Goal: Transaction & Acquisition: Purchase product/service

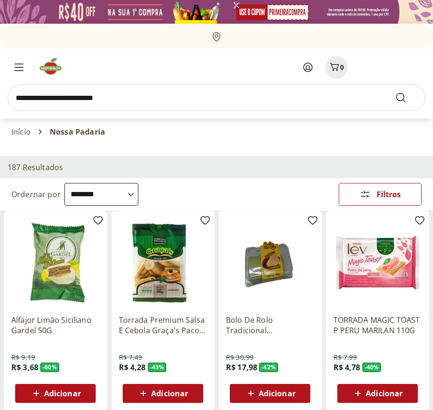
select select "**********"
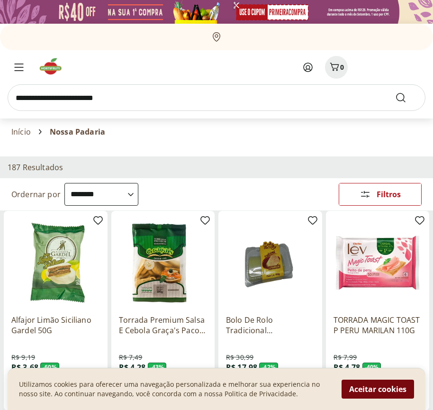
click at [378, 389] on button "Aceitar cookies" at bounding box center [378, 389] width 73 height 19
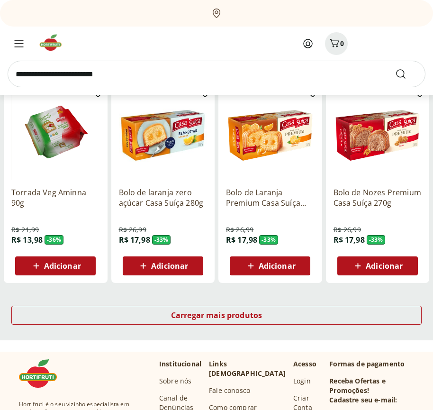
scroll to position [495, 0]
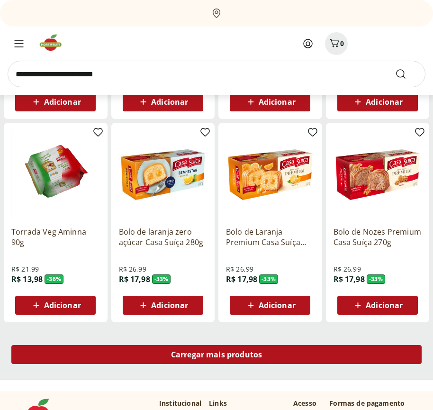
click at [217, 356] on span "Carregar mais produtos" at bounding box center [217, 355] width 92 height 8
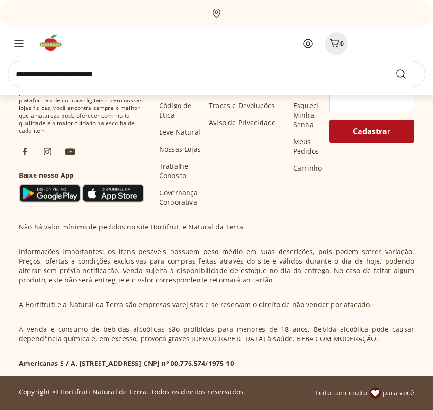
scroll to position [1108, 0]
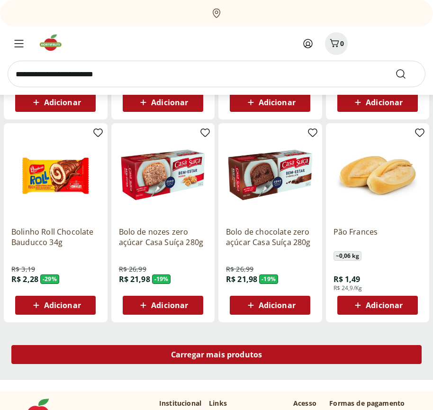
click at [217, 355] on span "Carregar mais produtos" at bounding box center [217, 355] width 92 height 8
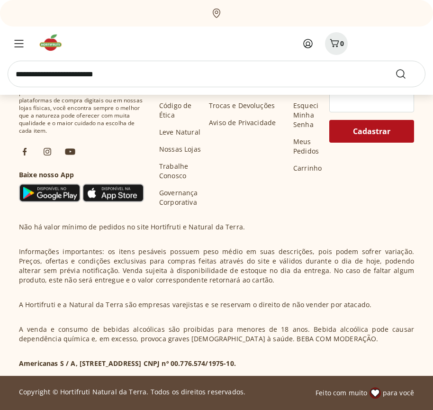
scroll to position [1721, 0]
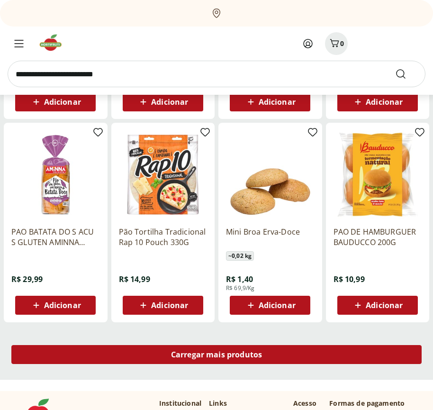
click at [217, 356] on span "Carregar mais produtos" at bounding box center [217, 355] width 92 height 8
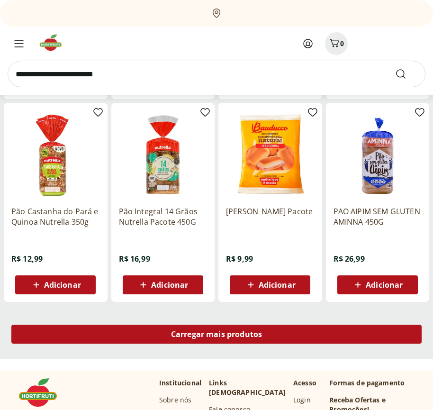
scroll to position [2334, 0]
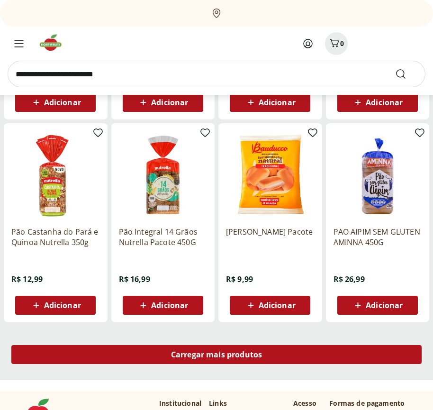
click at [217, 355] on span "Carregar mais produtos" at bounding box center [217, 355] width 92 height 8
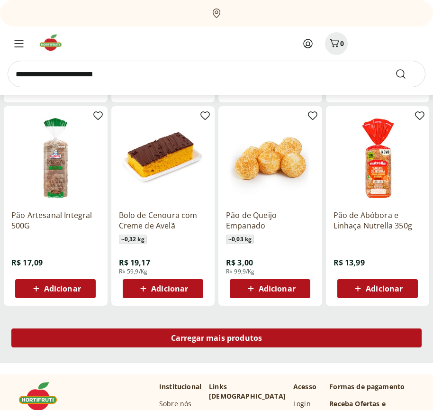
scroll to position [2948, 0]
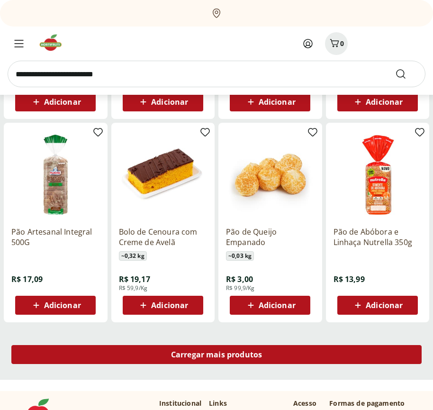
click at [217, 356] on span "Carregar mais produtos" at bounding box center [217, 355] width 92 height 8
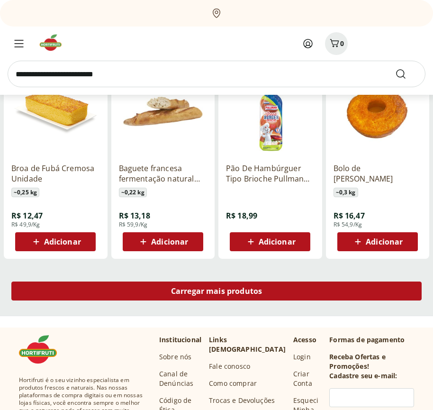
scroll to position [3561, 0]
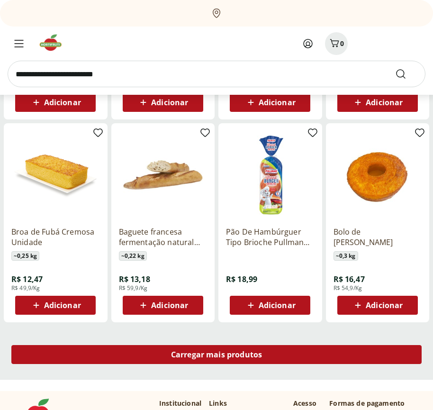
click at [217, 355] on span "Carregar mais produtos" at bounding box center [217, 355] width 92 height 8
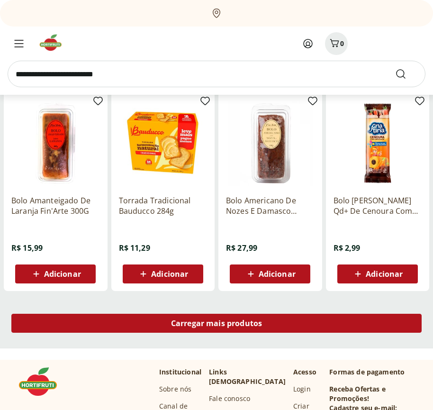
scroll to position [4175, 0]
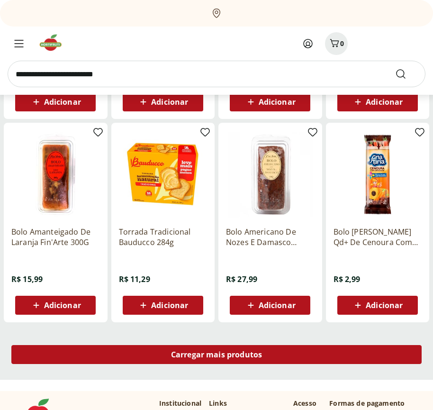
click at [217, 356] on span "Carregar mais produtos" at bounding box center [217, 355] width 92 height 8
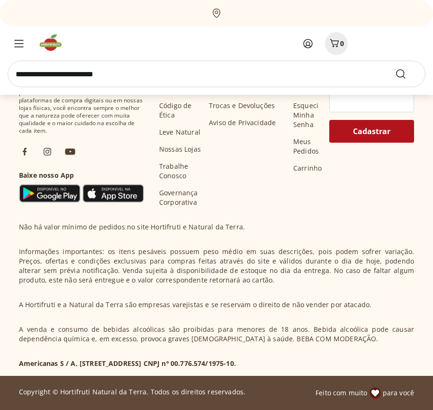
scroll to position [4788, 0]
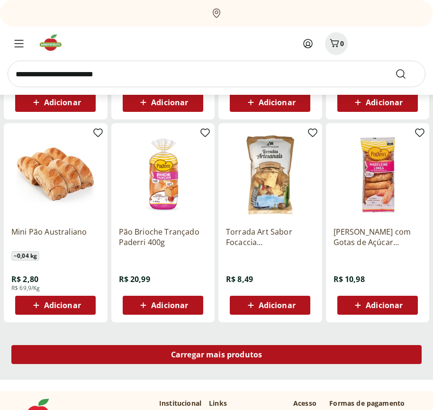
click at [217, 355] on span "Carregar mais produtos" at bounding box center [217, 355] width 92 height 8
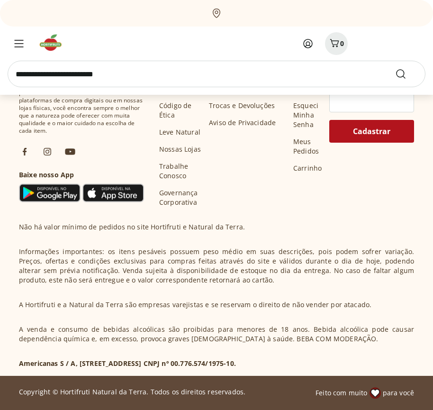
scroll to position [5401, 0]
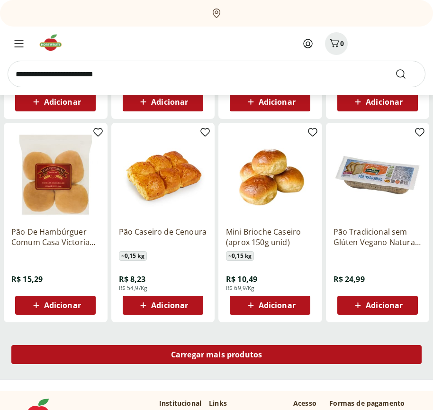
click at [217, 356] on span "Carregar mais produtos" at bounding box center [217, 355] width 92 height 8
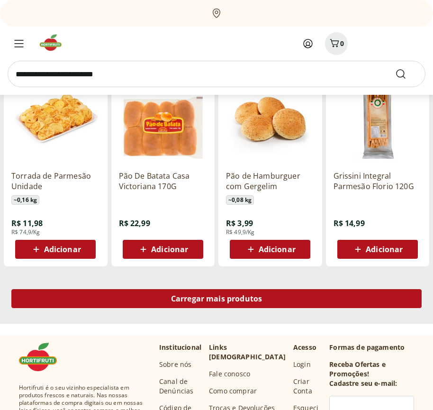
scroll to position [6014, 0]
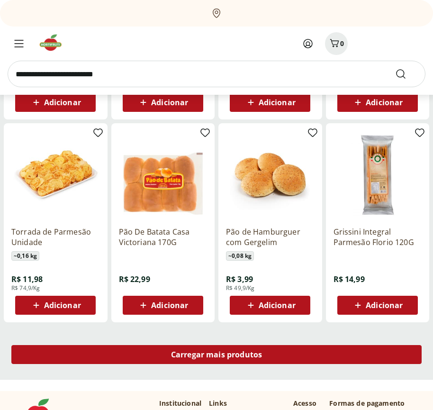
click at [217, 355] on span "Carregar mais produtos" at bounding box center [217, 355] width 92 height 8
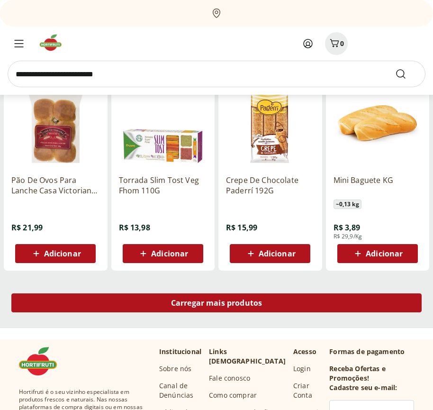
scroll to position [6628, 0]
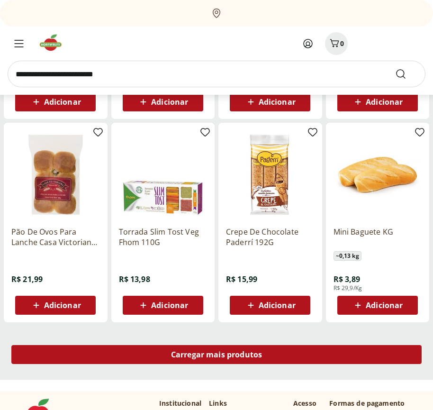
click at [217, 356] on span "Carregar mais produtos" at bounding box center [217, 355] width 92 height 8
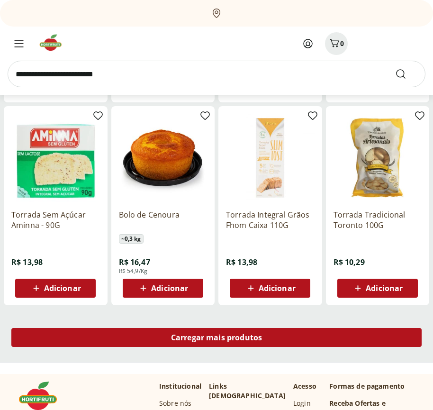
scroll to position [7241, 0]
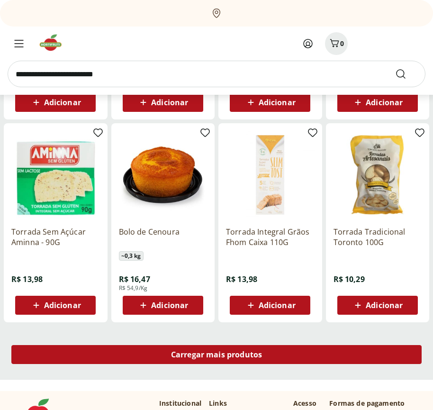
click at [217, 355] on span "Carregar mais produtos" at bounding box center [217, 355] width 92 height 8
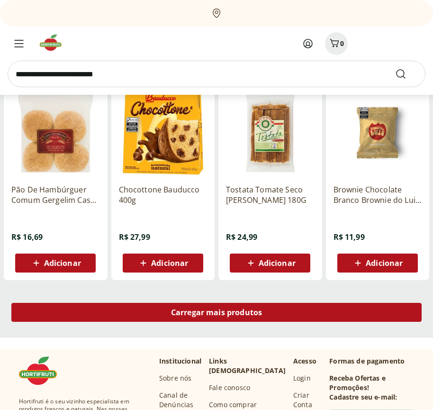
scroll to position [7855, 0]
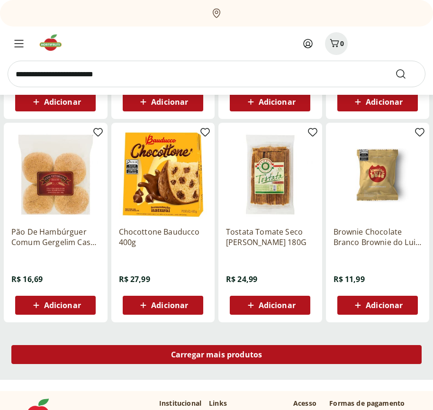
click at [217, 356] on span "Carregar mais produtos" at bounding box center [217, 355] width 92 height 8
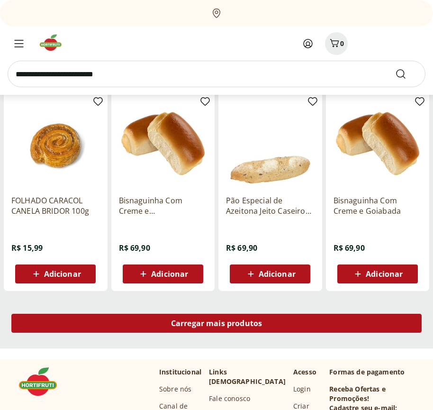
scroll to position [8468, 0]
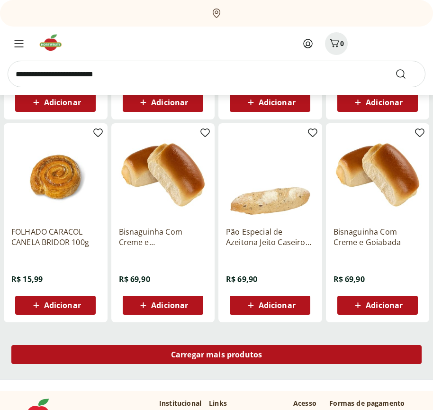
click at [217, 355] on span "Carregar mais produtos" at bounding box center [217, 355] width 92 height 8
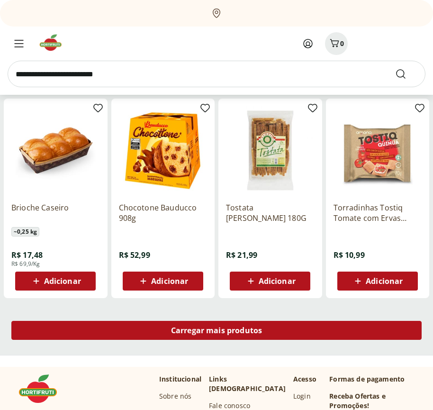
scroll to position [9081, 0]
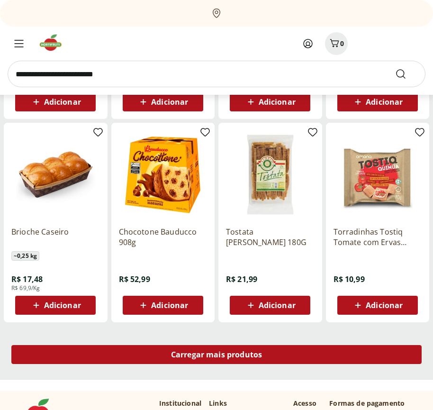
click at [217, 356] on span "Carregar mais produtos" at bounding box center [217, 355] width 92 height 8
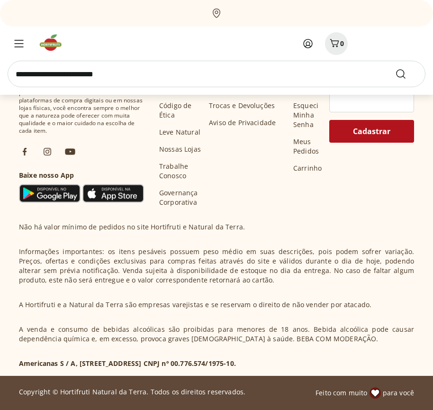
scroll to position [291, 0]
